Goal: Information Seeking & Learning: Learn about a topic

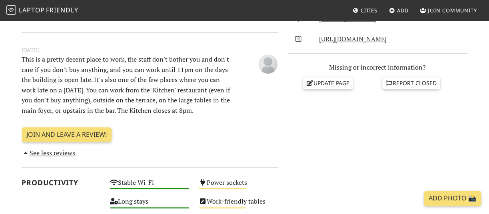
scroll to position [400, 0]
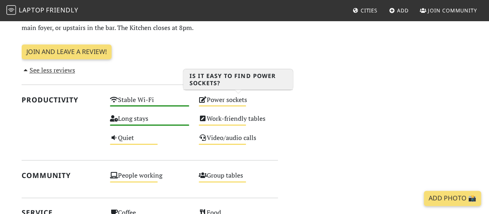
click at [228, 99] on div "Power sockets Medium" at bounding box center [238, 103] width 89 height 19
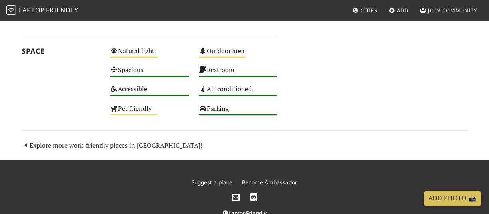
scroll to position [658, 0]
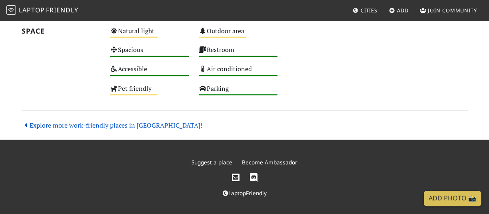
click at [67, 123] on link "Explore more work-friendly places in [GEOGRAPHIC_DATA]!" at bounding box center [112, 124] width 181 height 9
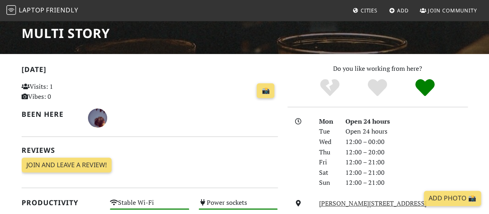
scroll to position [93, 0]
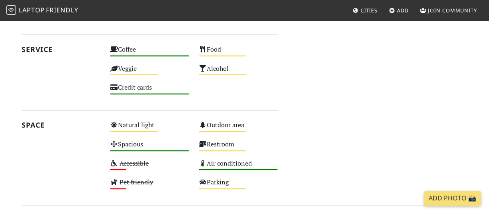
scroll to position [480, 0]
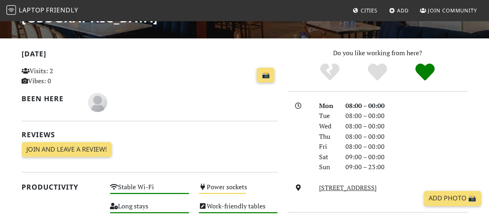
scroll to position [213, 0]
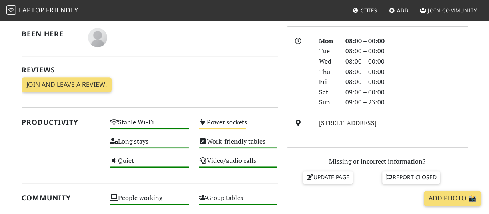
click at [332, 116] on div "Mon 08:00 – 00:00 Tue 08:00 – 00:00 Wed 08:00 – 00:00 Thu 08:00 – 00:00 Fri 08:…" at bounding box center [378, 87] width 180 height 102
click at [336, 123] on link "61 New Broadway, W5 5AH, London" at bounding box center [348, 122] width 58 height 9
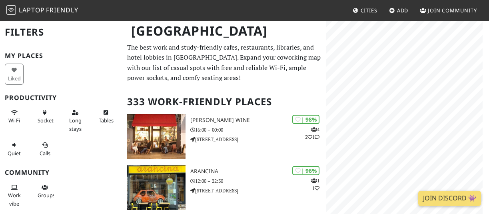
scroll to position [2, 0]
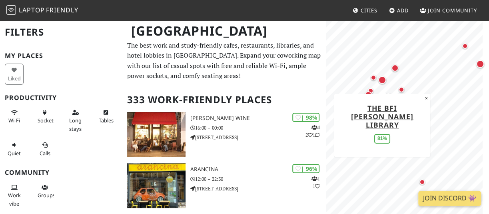
drag, startPoint x: 379, startPoint y: 83, endPoint x: 375, endPoint y: 78, distance: 6.5
click at [379, 83] on div "Map marker" at bounding box center [382, 79] width 11 height 11
click at [384, 80] on div "Map marker" at bounding box center [382, 80] width 8 height 8
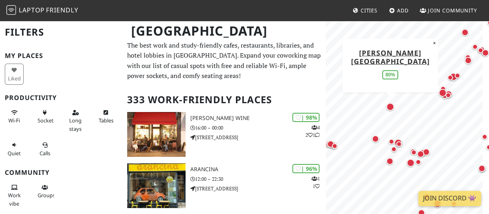
click at [392, 108] on div "Map marker" at bounding box center [390, 107] width 8 height 8
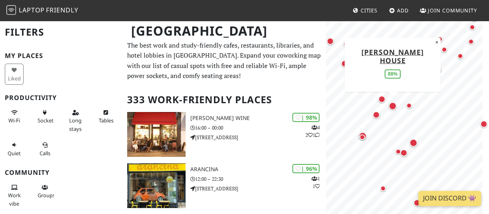
click at [396, 104] on div "Map marker" at bounding box center [393, 106] width 8 height 8
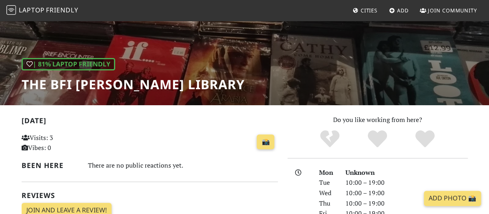
scroll to position [80, 0]
